Goal: Information Seeking & Learning: Learn about a topic

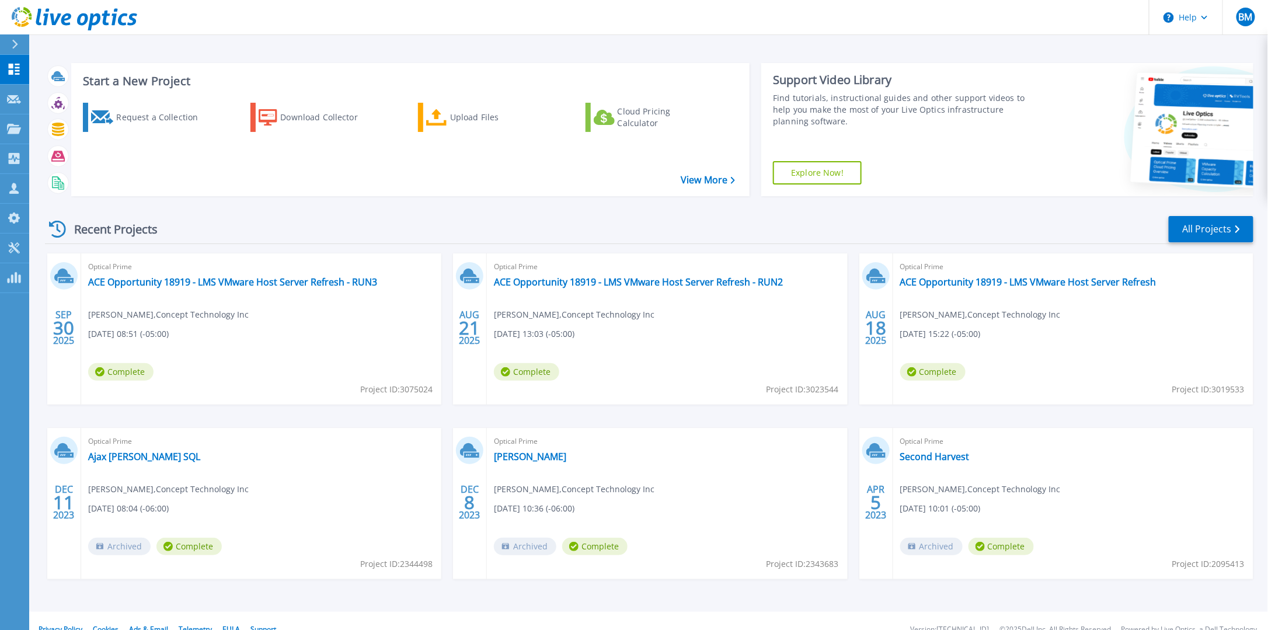
click at [239, 288] on div "Optical Prime ACE Opportunity 18919 - LMS VMware Host Server Refresh - RUN3 [PE…" at bounding box center [261, 328] width 360 height 151
click at [260, 283] on link "ACE Opportunity 18919 - LMS VMware Host Server Refresh - RUN3" at bounding box center [232, 282] width 289 height 12
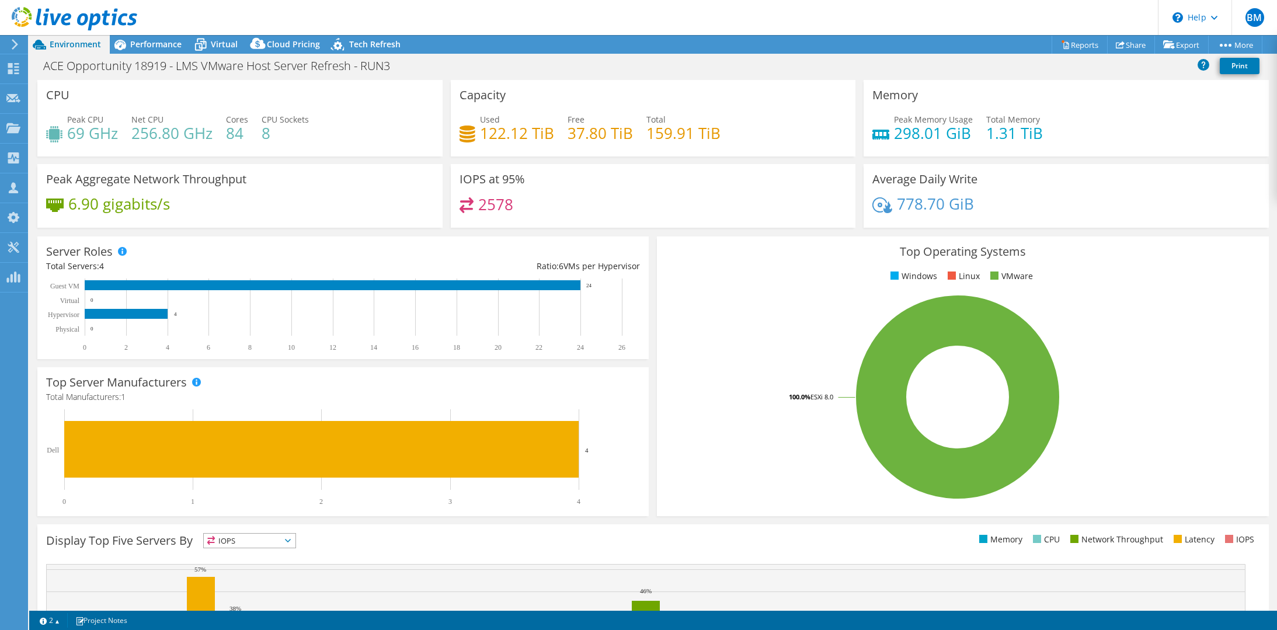
select select "USD"
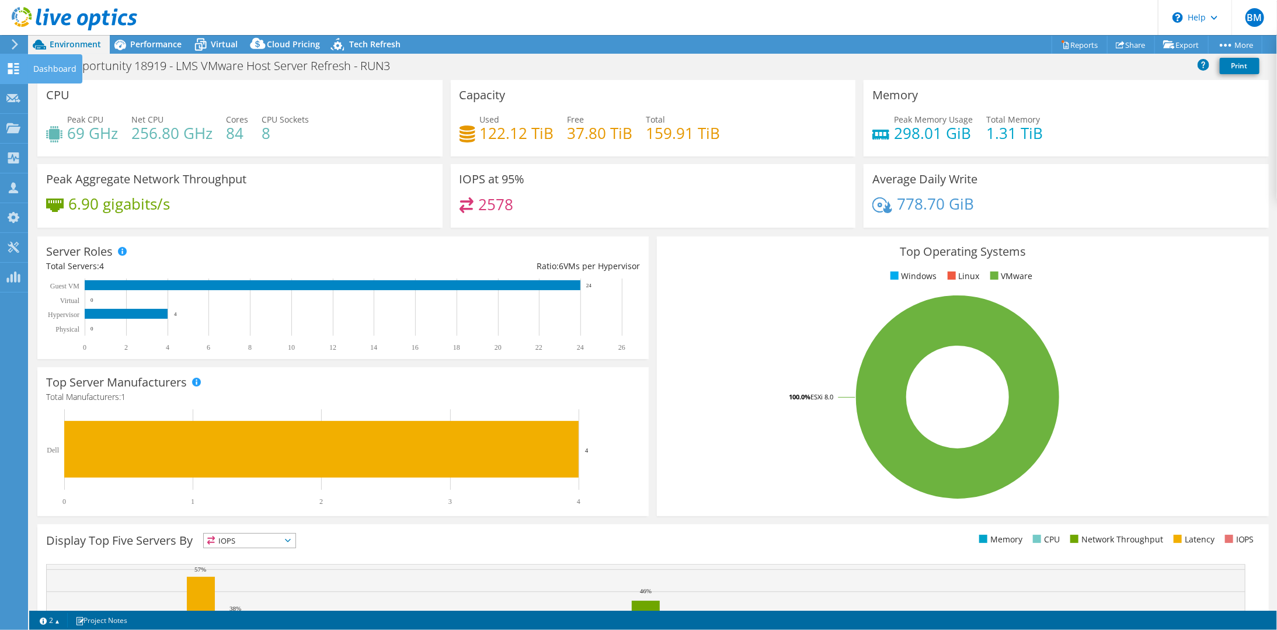
click at [13, 65] on icon at bounding box center [13, 68] width 14 height 11
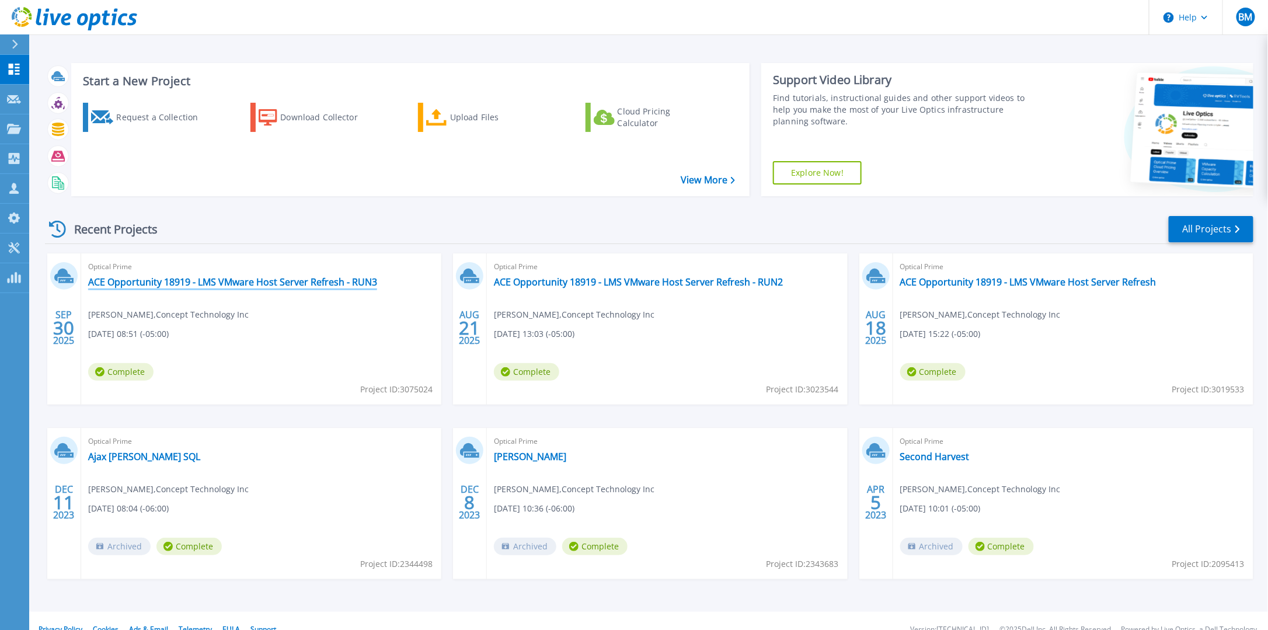
drag, startPoint x: 172, startPoint y: 283, endPoint x: 200, endPoint y: 283, distance: 28.0
click at [172, 283] on link "ACE Opportunity 18919 - LMS VMware Host Server Refresh - RUN3" at bounding box center [232, 282] width 289 height 12
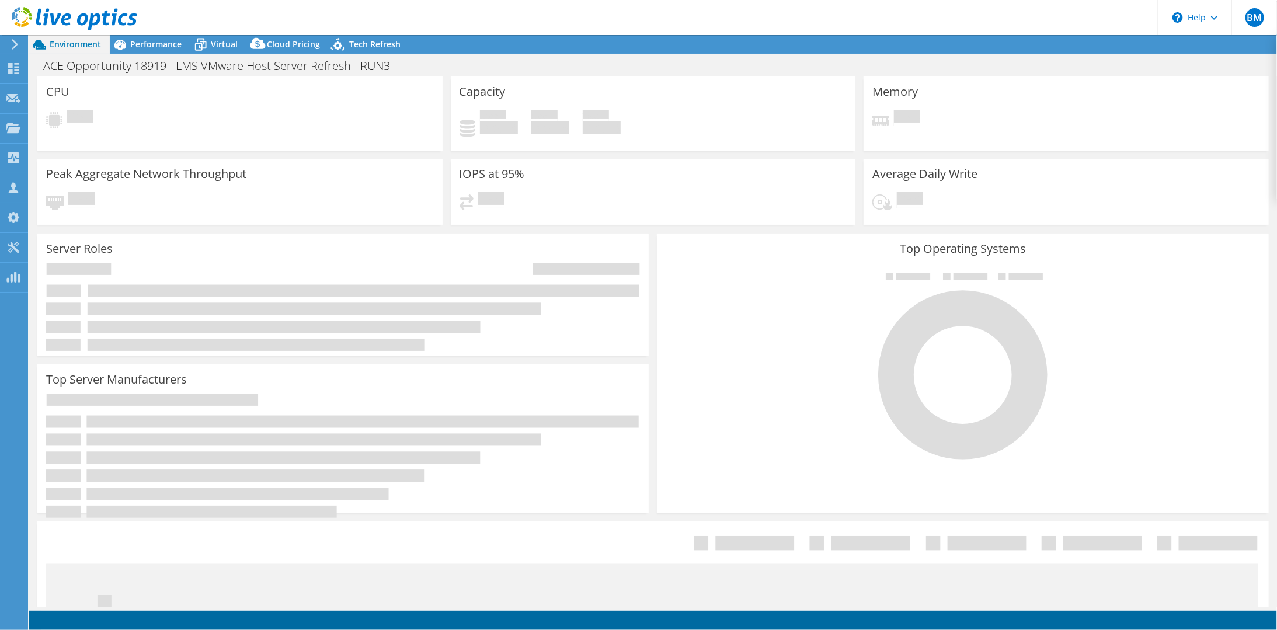
select select "USD"
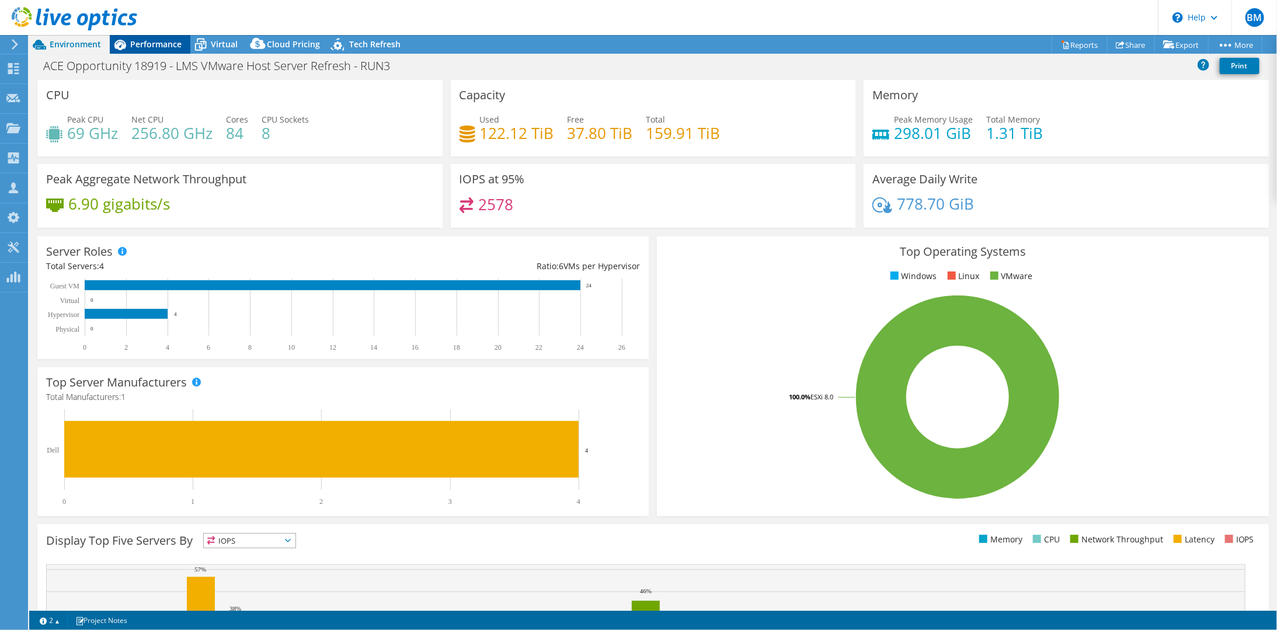
click at [164, 36] on div "Performance" at bounding box center [150, 44] width 81 height 19
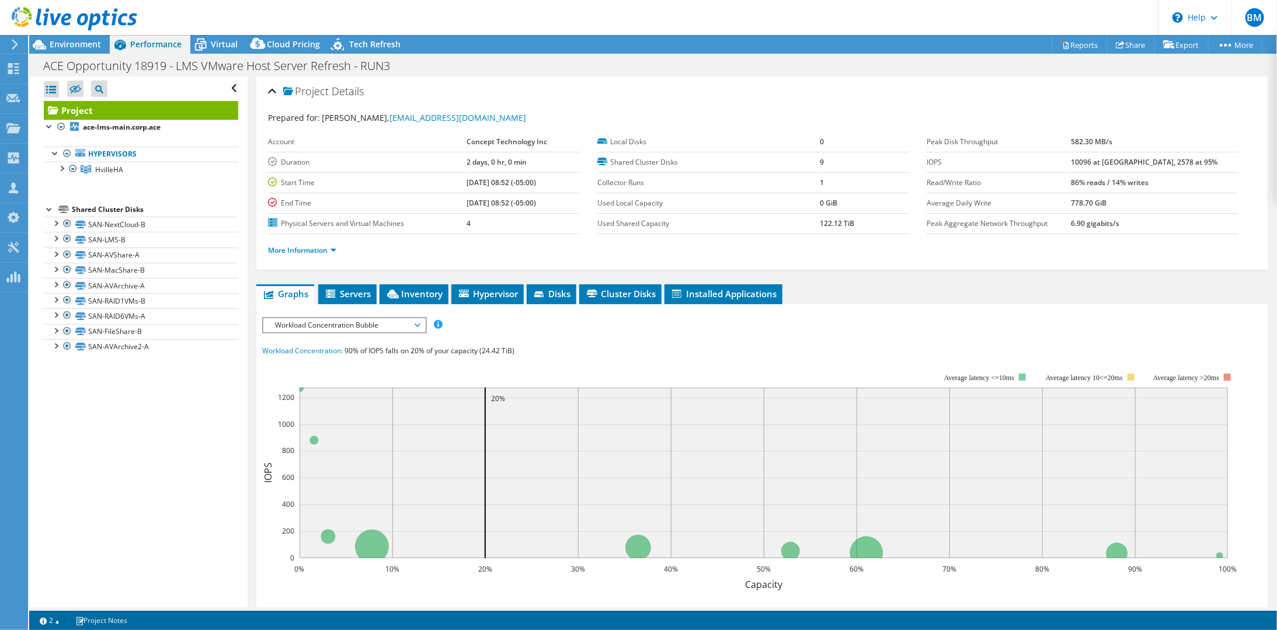
click at [56, 16] on icon at bounding box center [75, 19] width 126 height 24
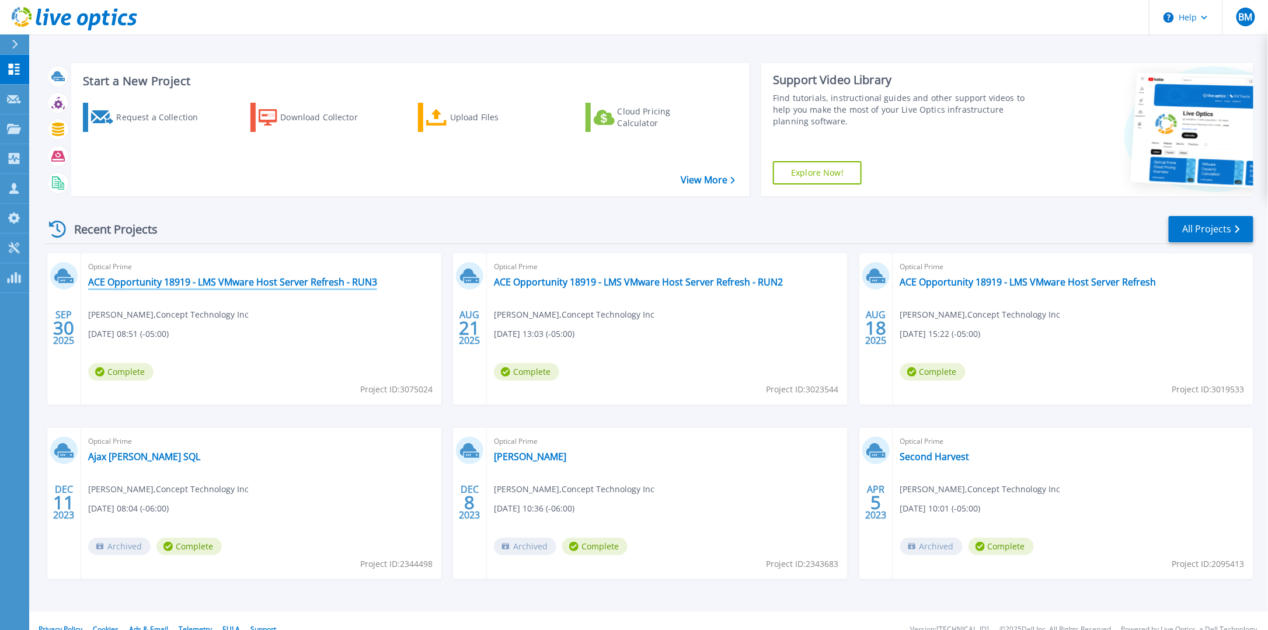
click at [330, 281] on link "ACE Opportunity 18919 - LMS VMware Host Server Refresh - RUN3" at bounding box center [232, 282] width 289 height 12
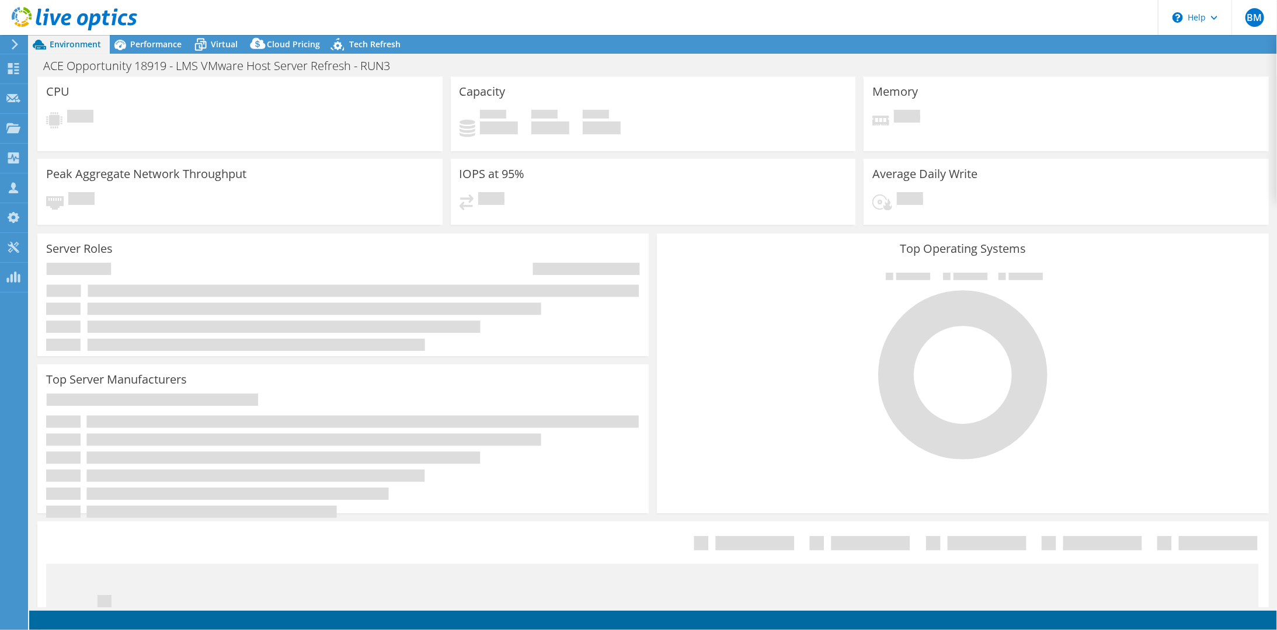
select select "USD"
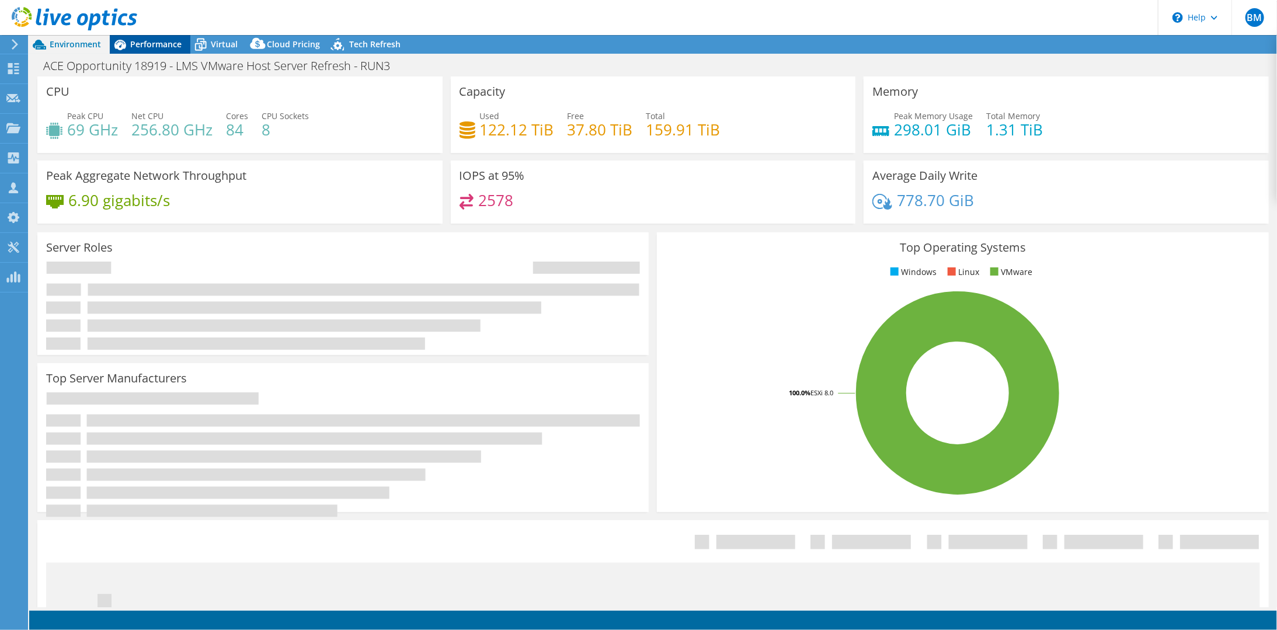
click at [167, 42] on span "Performance" at bounding box center [155, 44] width 51 height 11
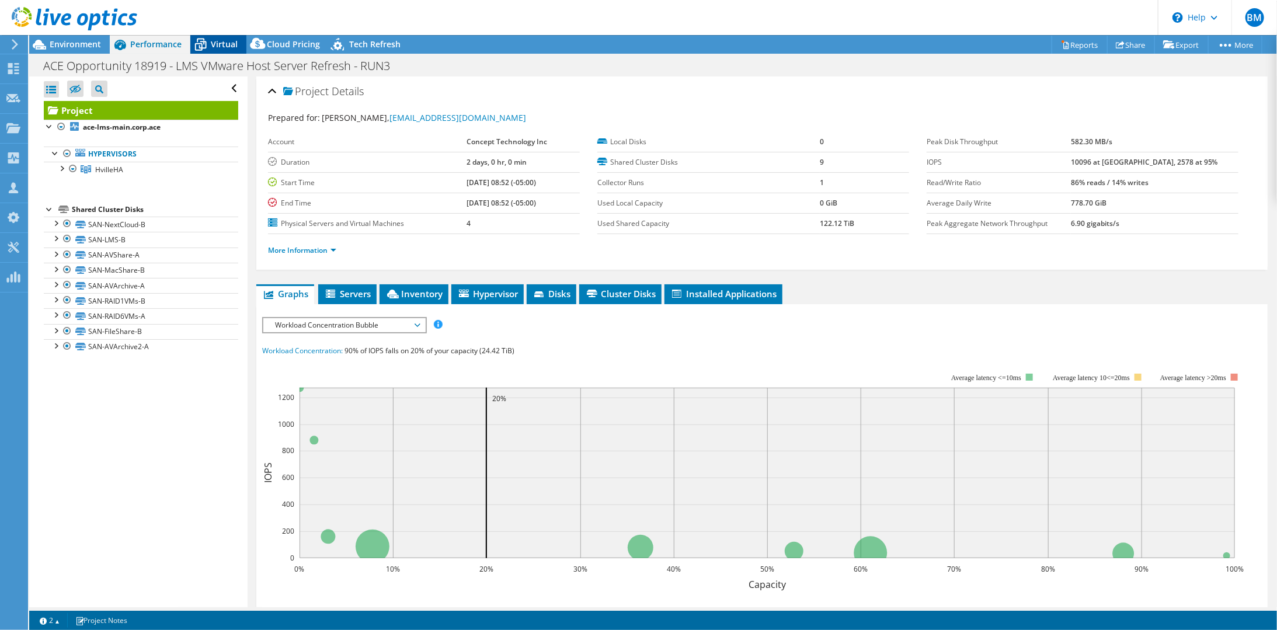
click at [228, 37] on div "Virtual" at bounding box center [218, 44] width 56 height 19
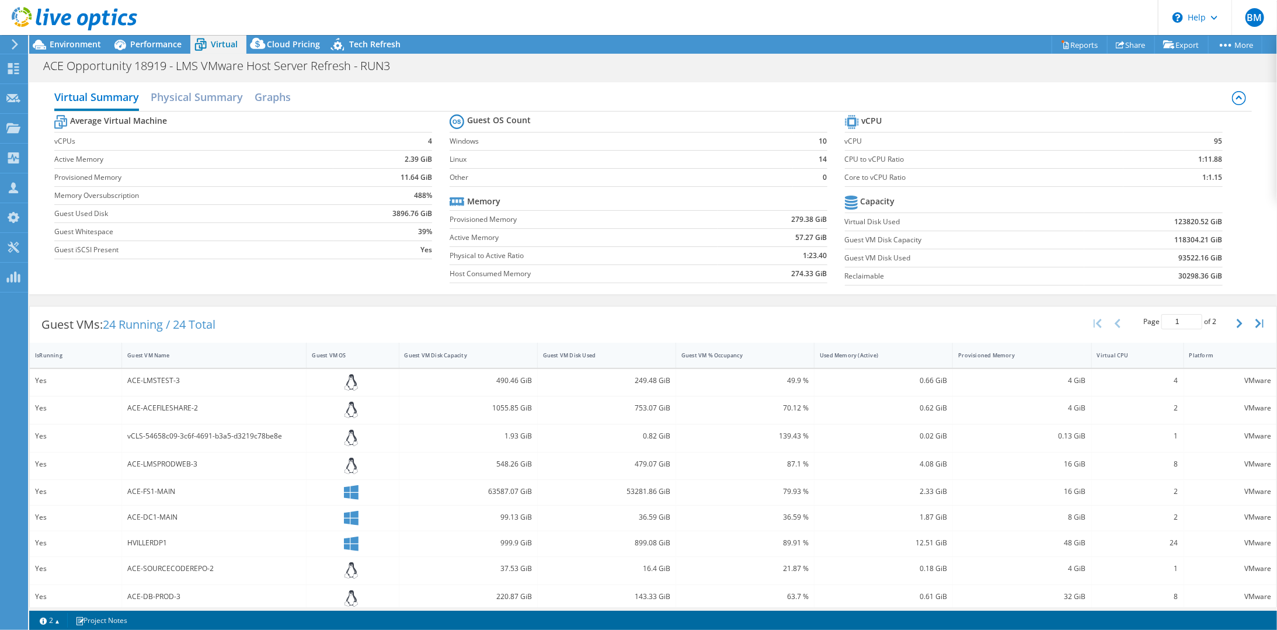
click at [132, 34] on div at bounding box center [68, 19] width 137 height 39
click at [137, 41] on span "Performance" at bounding box center [155, 44] width 51 height 11
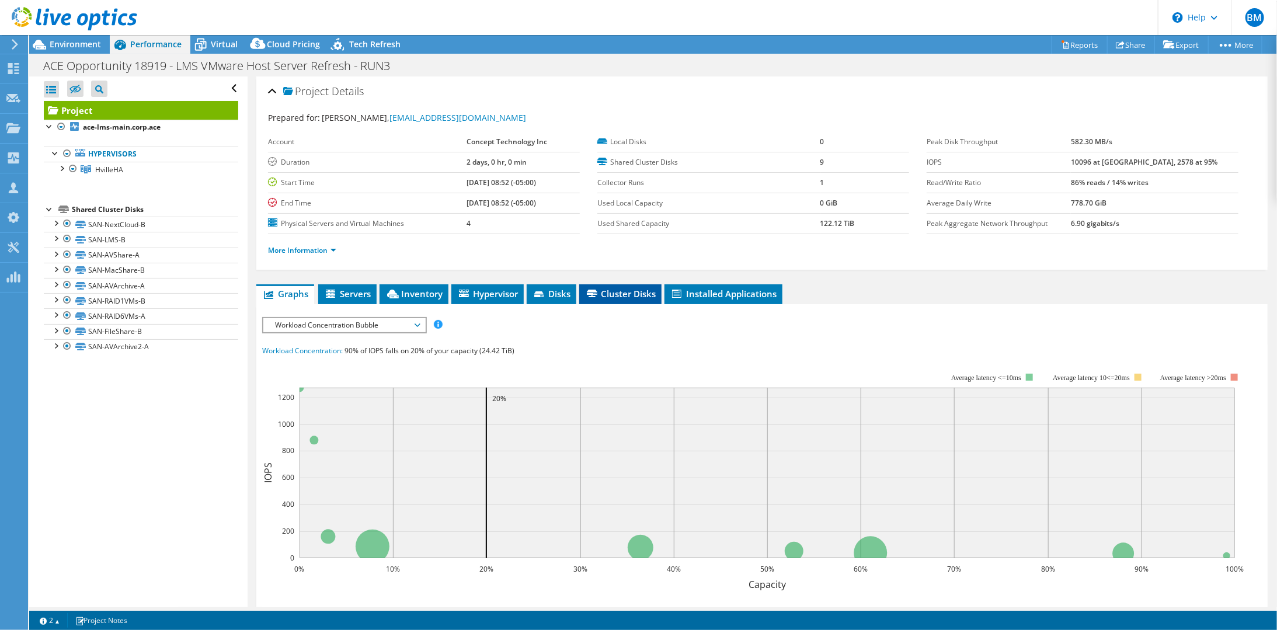
click at [622, 293] on span "Cluster Disks" at bounding box center [620, 294] width 71 height 12
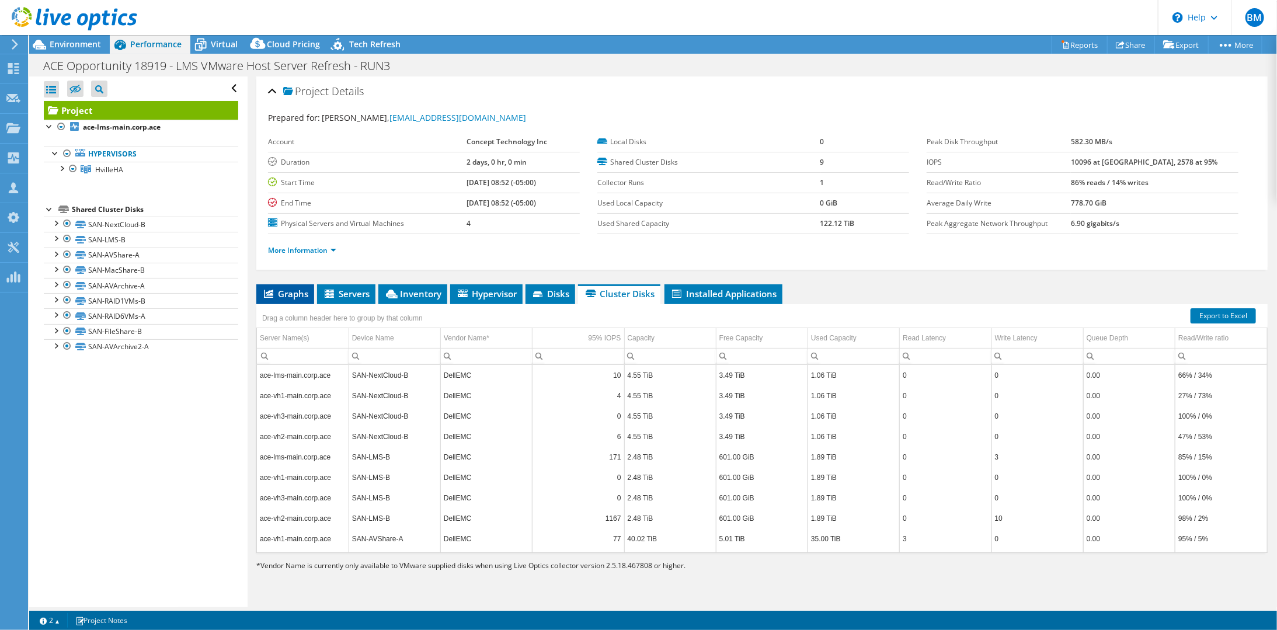
click at [309, 287] on li "Graphs" at bounding box center [285, 294] width 58 height 20
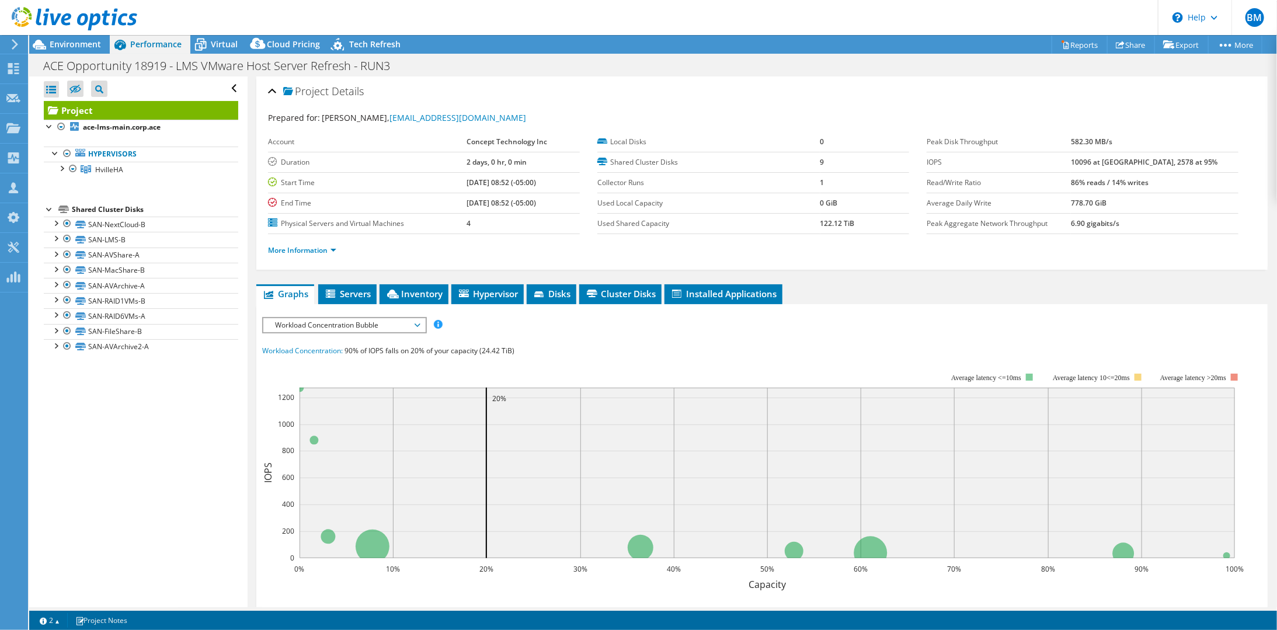
click at [322, 323] on span "Workload Concentration Bubble" at bounding box center [344, 325] width 150 height 14
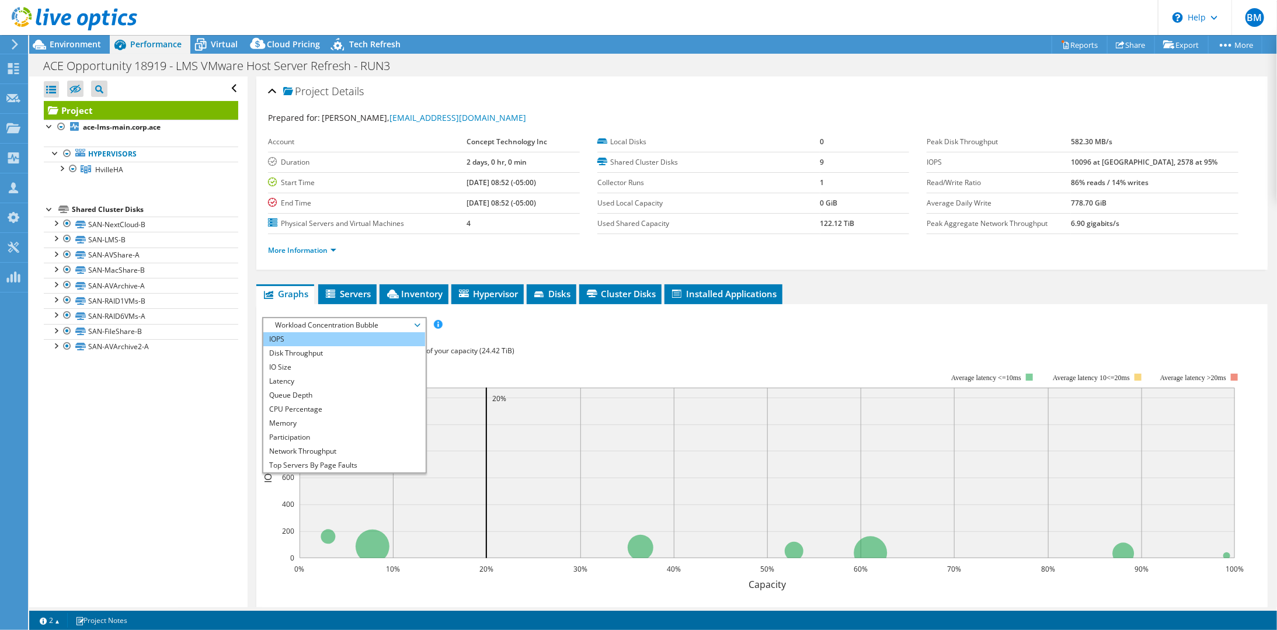
click at [309, 337] on li "IOPS" at bounding box center [344, 339] width 162 height 14
